Goal: Find specific page/section: Find specific page/section

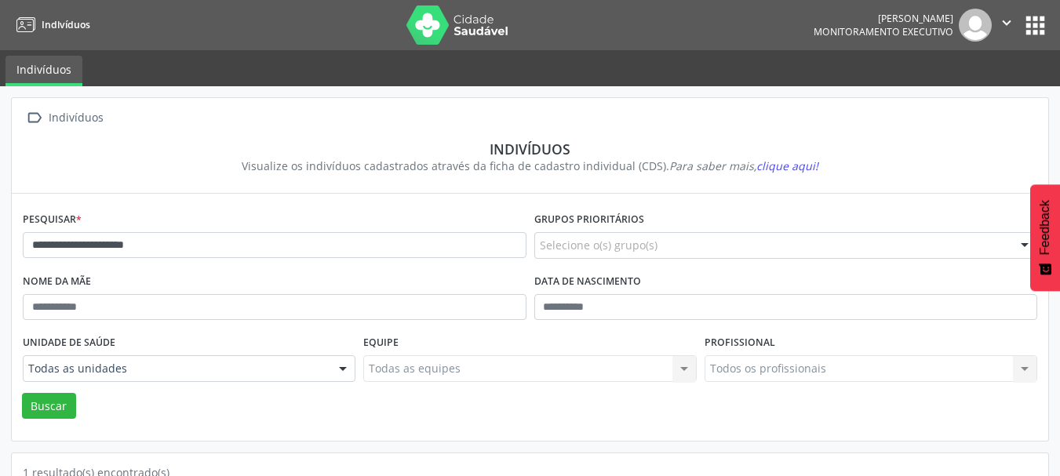
scroll to position [164, 0]
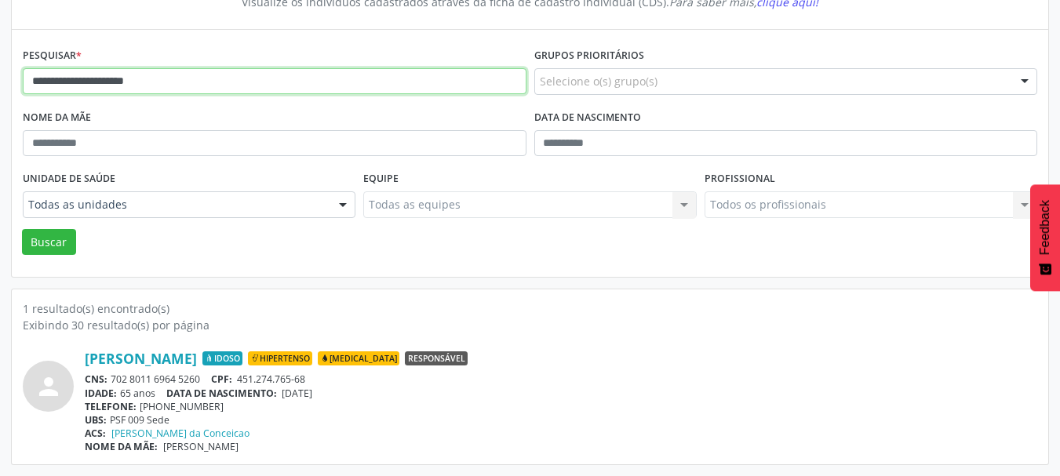
drag, startPoint x: 203, startPoint y: 89, endPoint x: 13, endPoint y: 182, distance: 211.3
click at [5, 82] on div "**********" at bounding box center [530, 199] width 1060 height 554
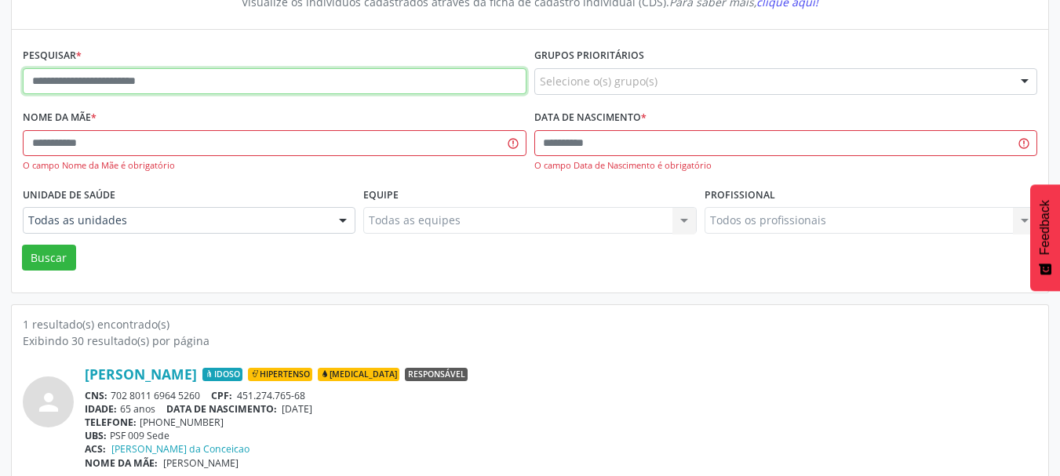
click at [90, 71] on input "text" at bounding box center [275, 81] width 504 height 27
click at [70, 90] on input "text" at bounding box center [275, 81] width 504 height 27
click at [72, 81] on input "text" at bounding box center [275, 81] width 504 height 27
click at [73, 81] on input "text" at bounding box center [275, 81] width 504 height 27
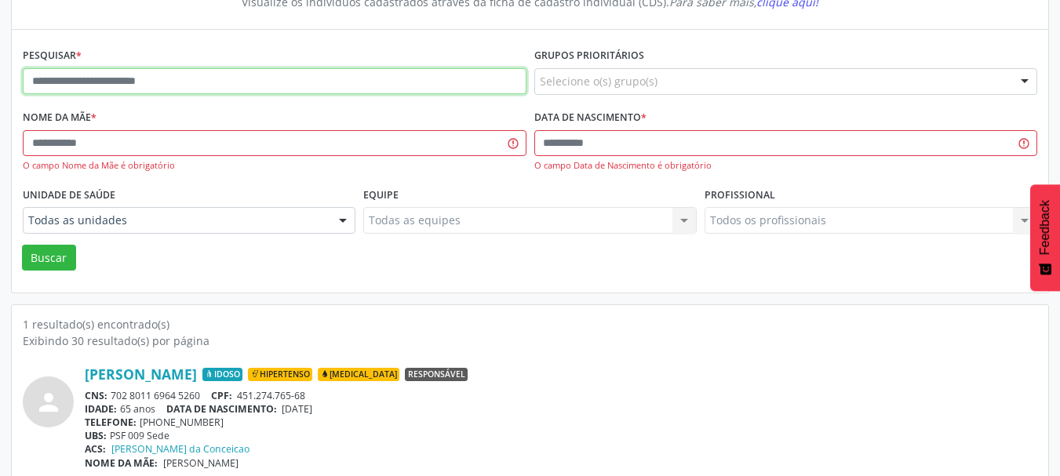
click at [85, 77] on input "text" at bounding box center [275, 81] width 504 height 27
click at [120, 86] on input "text" at bounding box center [275, 81] width 504 height 27
click at [133, 89] on input "text" at bounding box center [275, 81] width 504 height 27
click at [184, 76] on input "text" at bounding box center [275, 81] width 504 height 27
click at [106, 73] on input "text" at bounding box center [275, 81] width 504 height 27
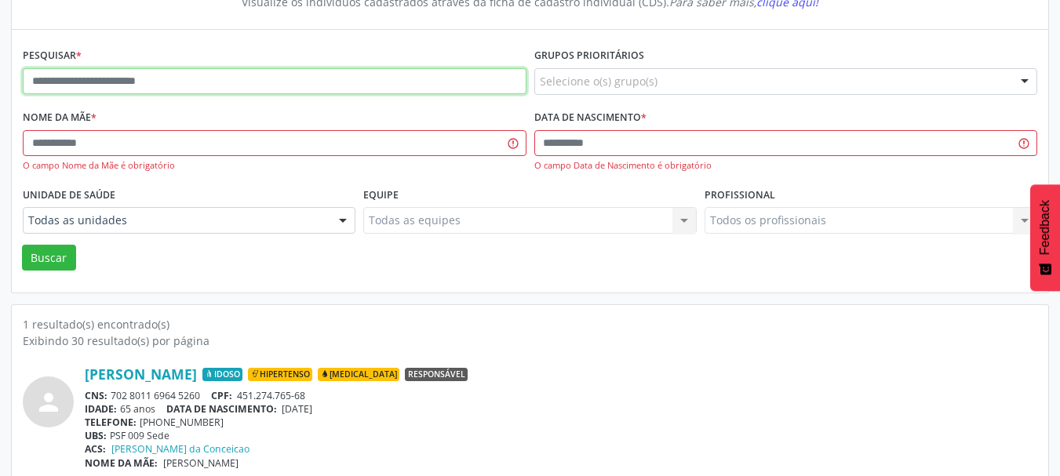
click at [123, 74] on input "text" at bounding box center [275, 81] width 504 height 27
click at [114, 87] on input "text" at bounding box center [275, 81] width 504 height 27
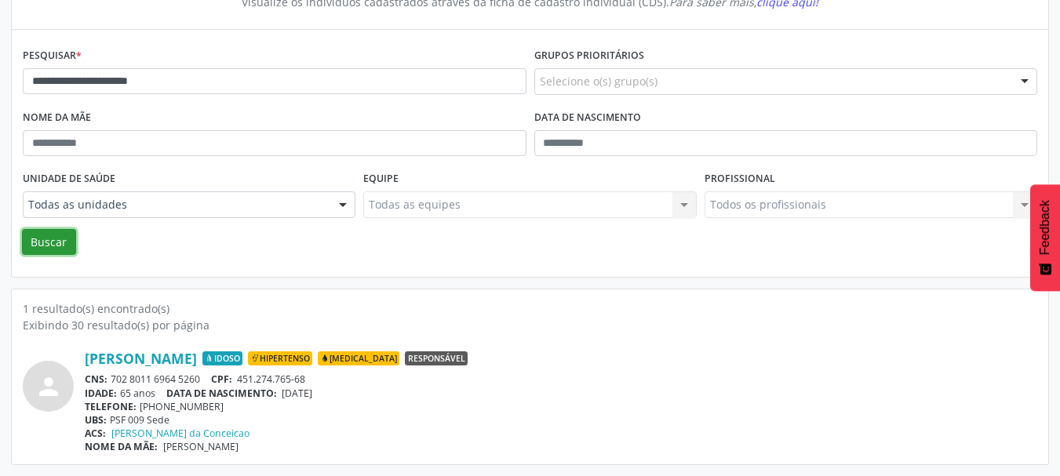
click at [43, 243] on button "Buscar" at bounding box center [49, 242] width 54 height 27
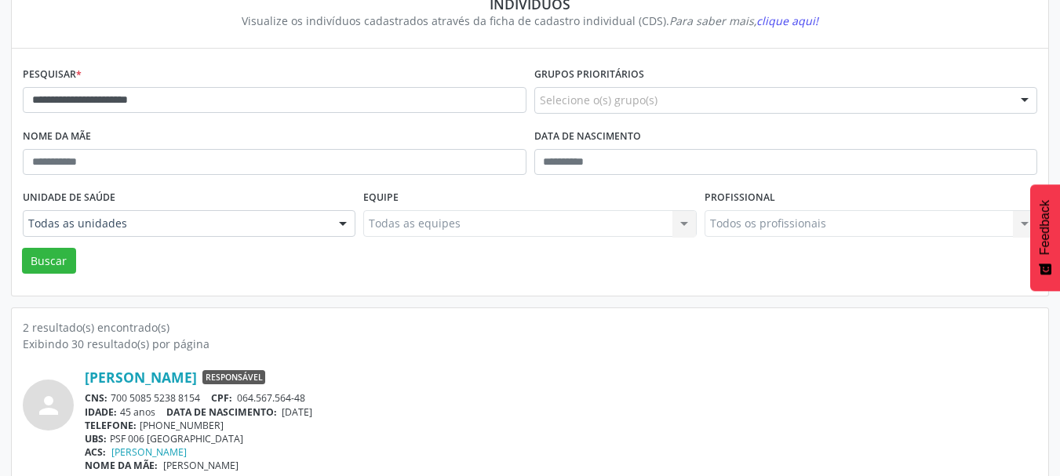
scroll to position [0, 0]
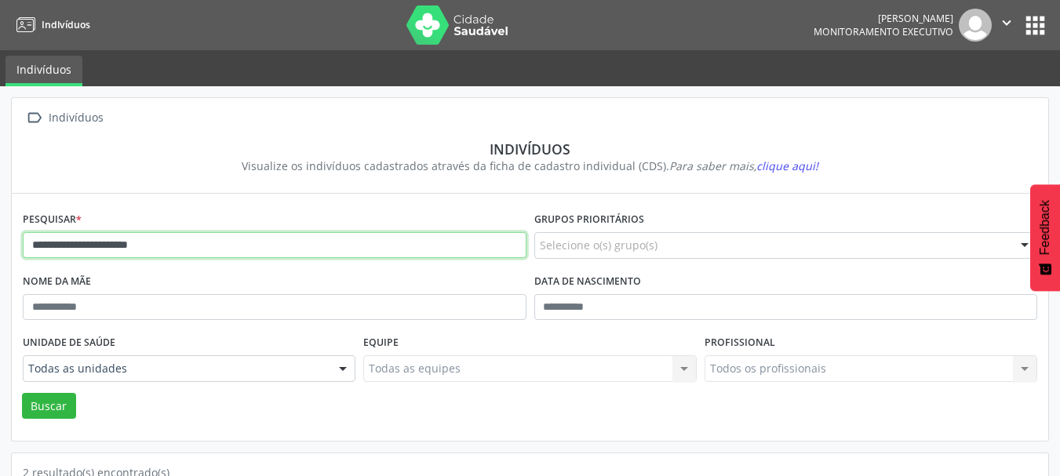
drag, startPoint x: 223, startPoint y: 241, endPoint x: 21, endPoint y: 279, distance: 205.3
click at [4, 237] on div "**********" at bounding box center [530, 432] width 1060 height 692
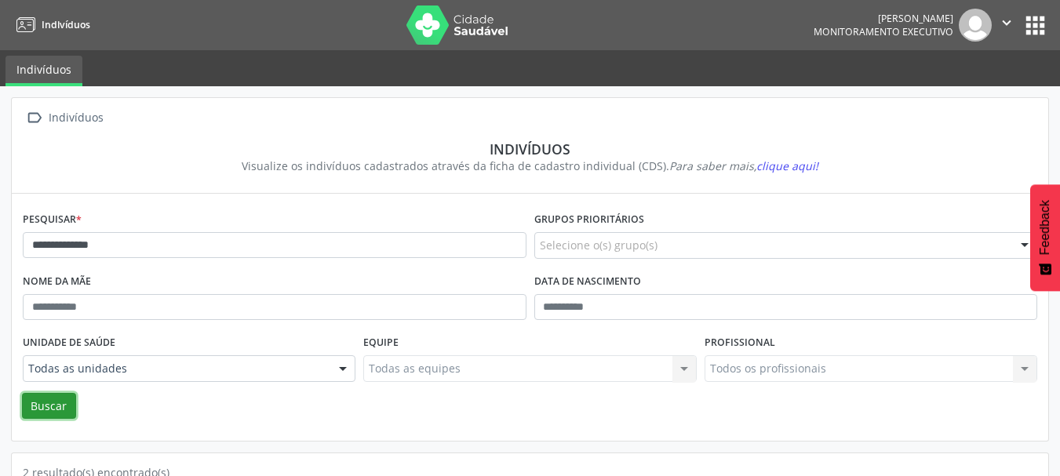
click at [62, 405] on button "Buscar" at bounding box center [49, 406] width 54 height 27
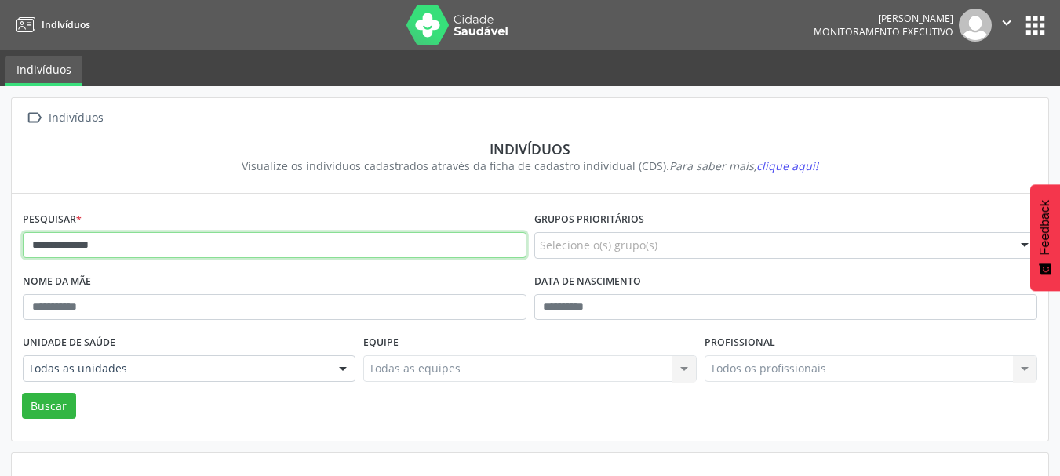
drag, startPoint x: 89, startPoint y: 244, endPoint x: 5, endPoint y: 245, distance: 84.0
click at [5, 245] on div "**********" at bounding box center [530, 317] width 1060 height 463
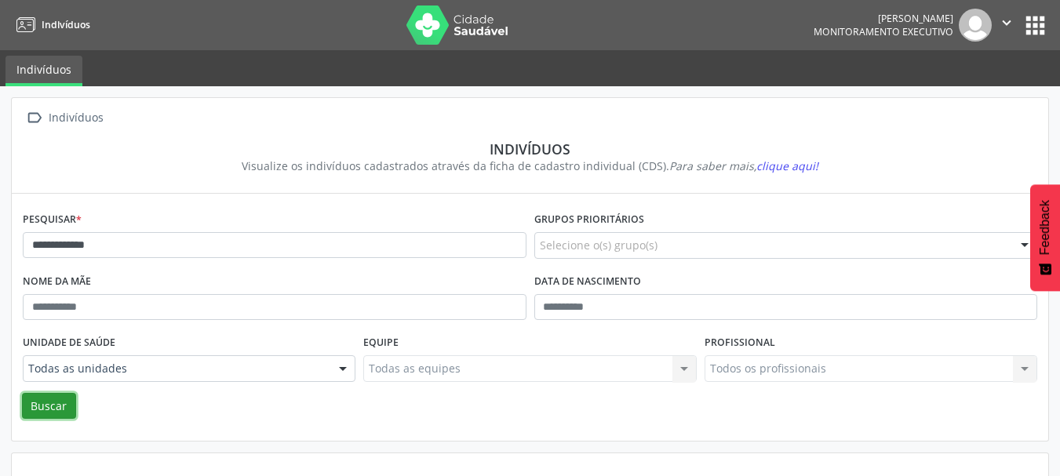
click at [57, 411] on button "Buscar" at bounding box center [49, 406] width 54 height 27
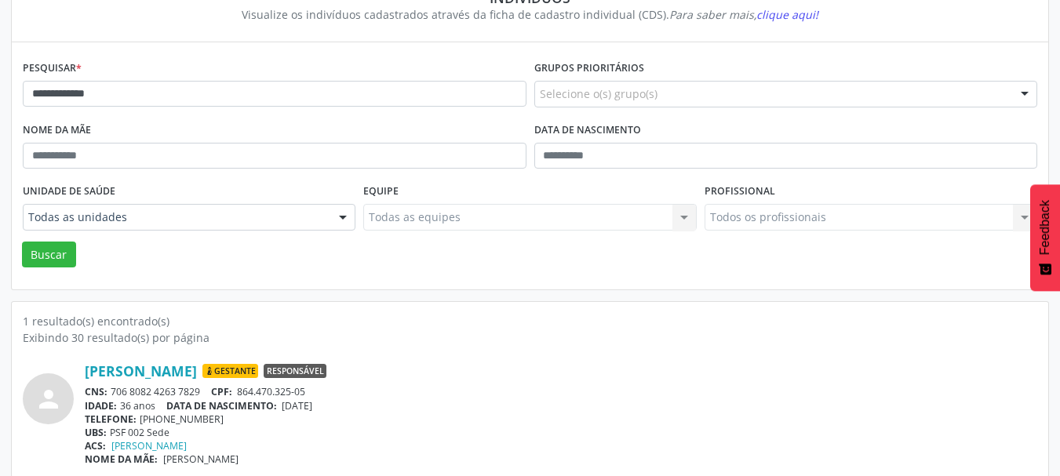
scroll to position [164, 0]
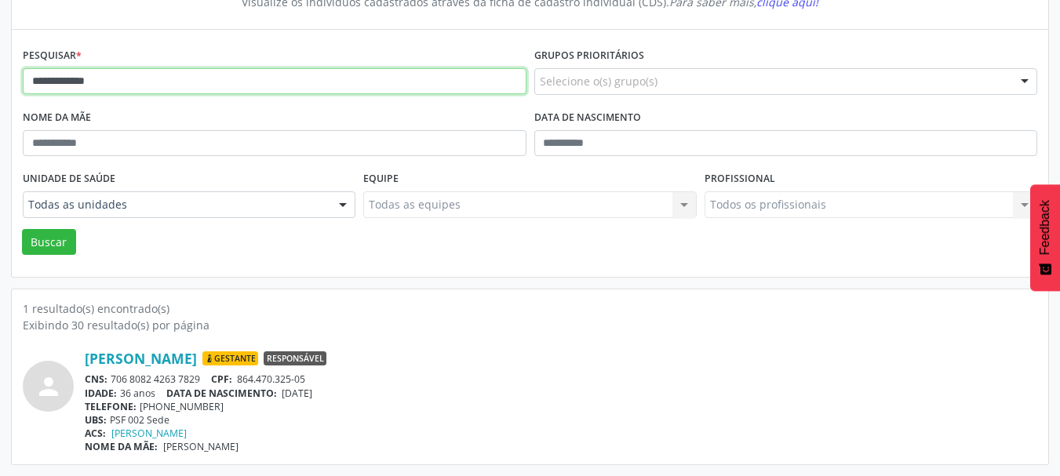
drag, startPoint x: 165, startPoint y: 89, endPoint x: 10, endPoint y: 72, distance: 155.6
click at [0, 73] on div "**********" at bounding box center [530, 199] width 1060 height 554
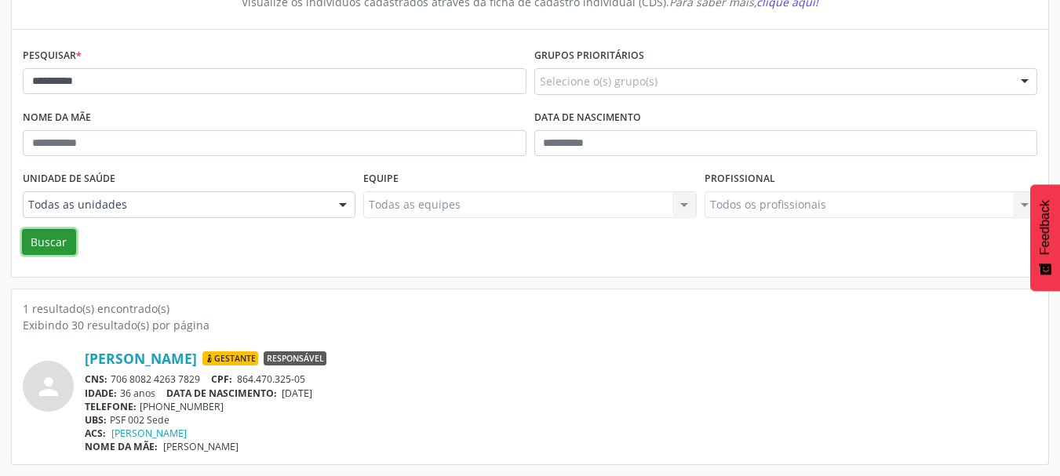
click at [57, 244] on button "Buscar" at bounding box center [49, 242] width 54 height 27
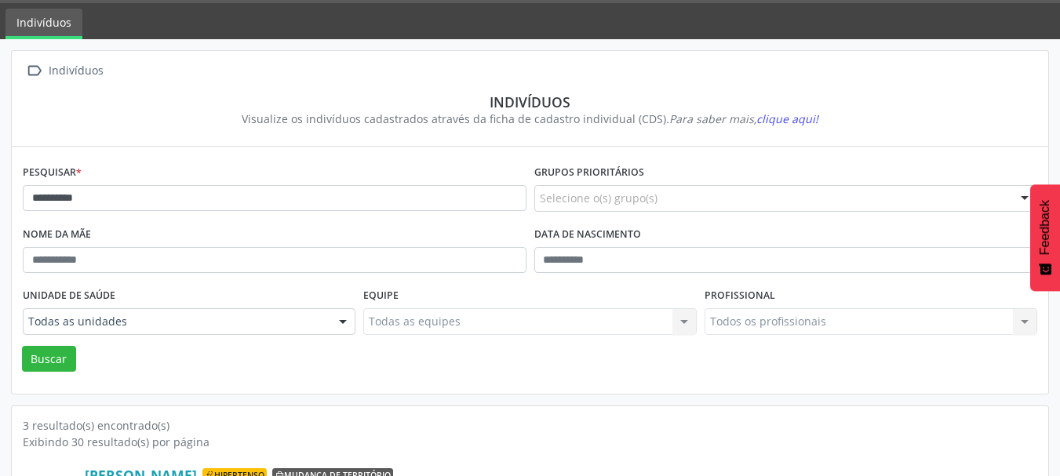
scroll to position [0, 0]
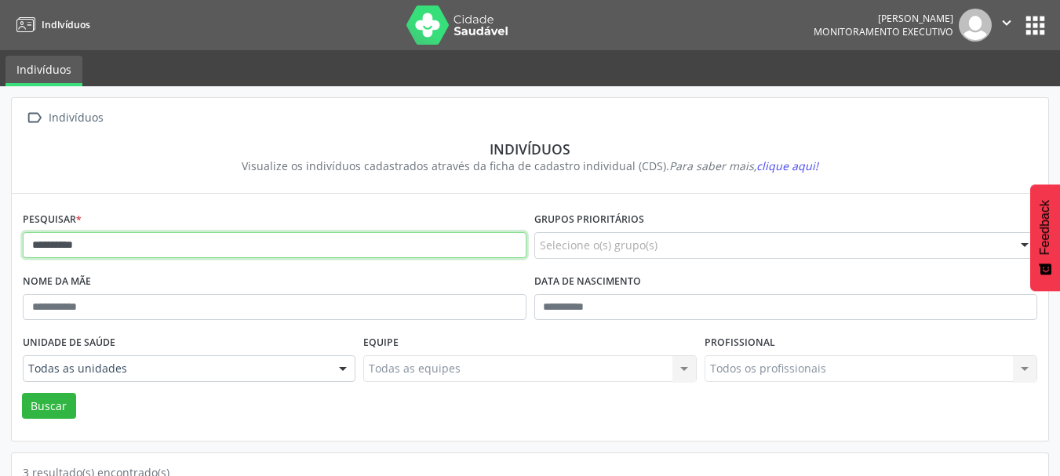
drag, startPoint x: 119, startPoint y: 239, endPoint x: 0, endPoint y: 250, distance: 119.9
type input "******"
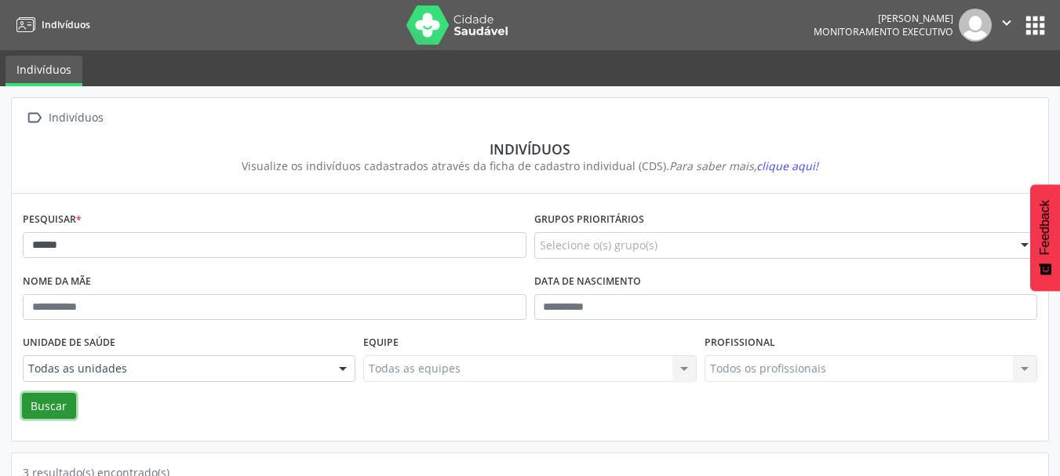
click at [49, 410] on button "Buscar" at bounding box center [49, 406] width 54 height 27
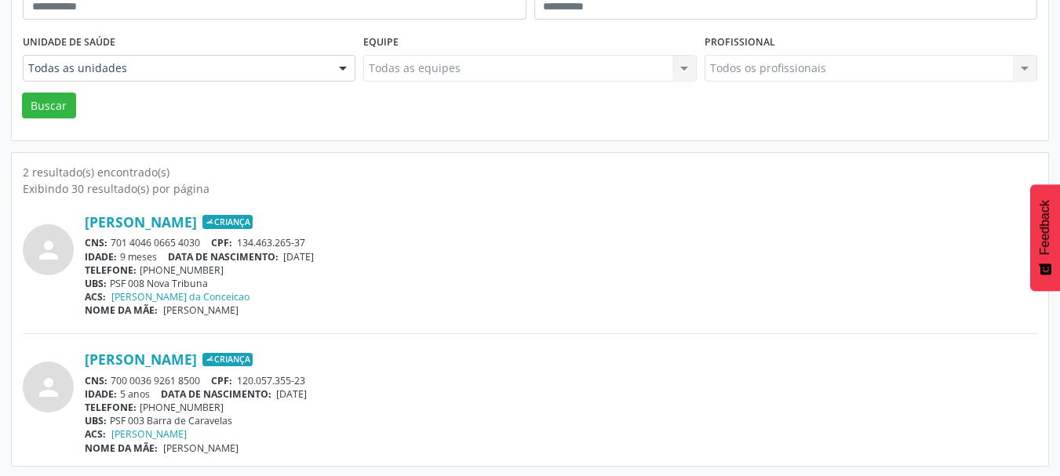
scroll to position [302, 0]
